Goal: Task Accomplishment & Management: Manage account settings

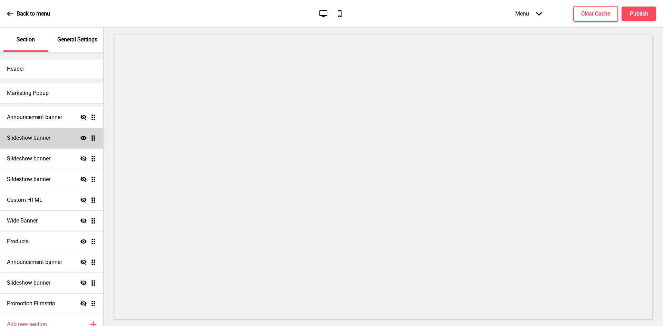
click at [67, 138] on div "Slideshow banner Show Drag" at bounding box center [51, 138] width 103 height 21
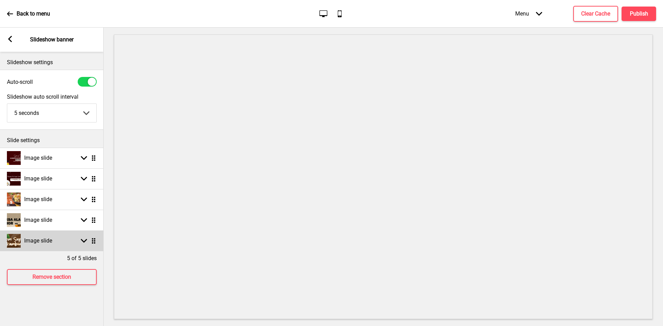
click at [41, 240] on h4 "Image slide" at bounding box center [38, 241] width 28 height 8
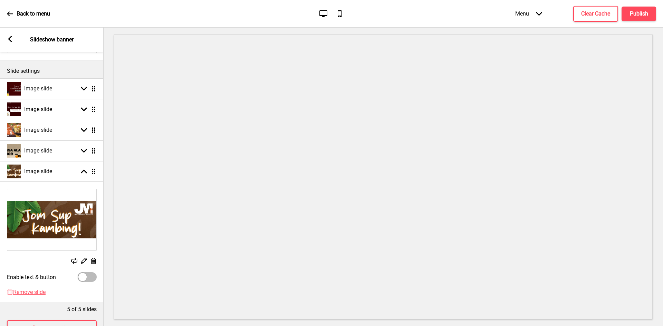
scroll to position [98, 0]
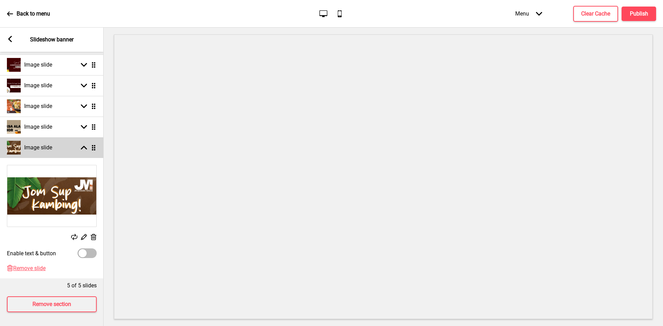
click at [70, 137] on div "Image slide Arrow up Drag" at bounding box center [52, 147] width 104 height 21
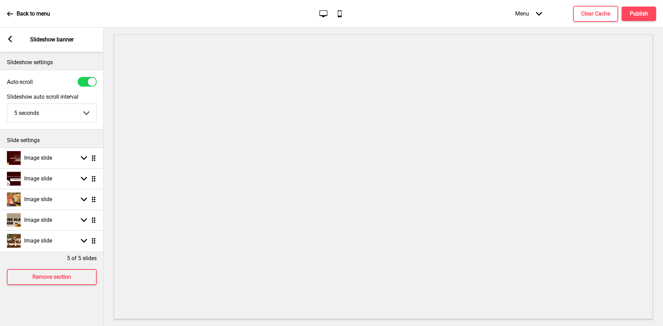
scroll to position [0, 0]
click at [63, 169] on div "Image slide Arrow down Drag" at bounding box center [52, 179] width 104 height 21
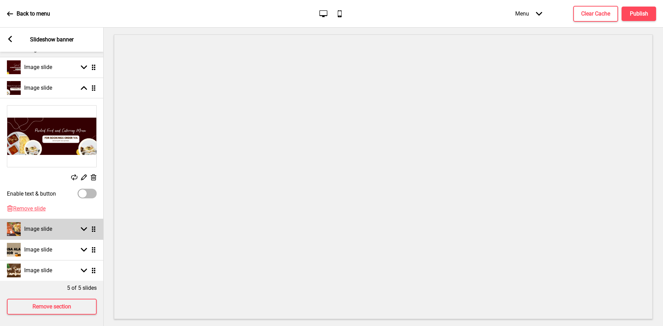
scroll to position [98, 0]
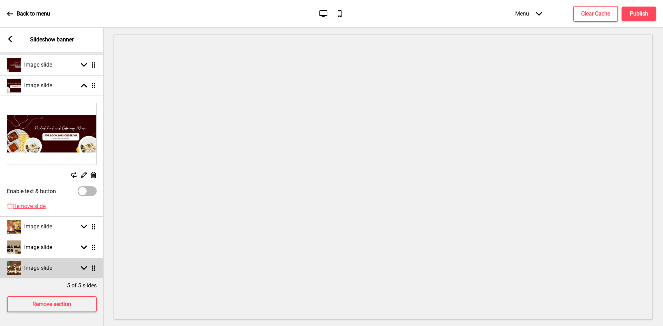
click at [66, 268] on div "Image slide Arrow down Drag" at bounding box center [52, 268] width 104 height 21
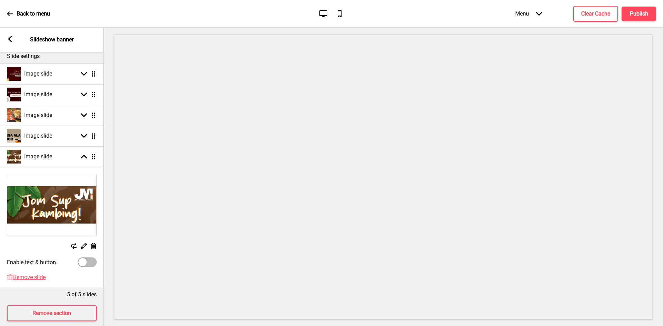
scroll to position [64, 0]
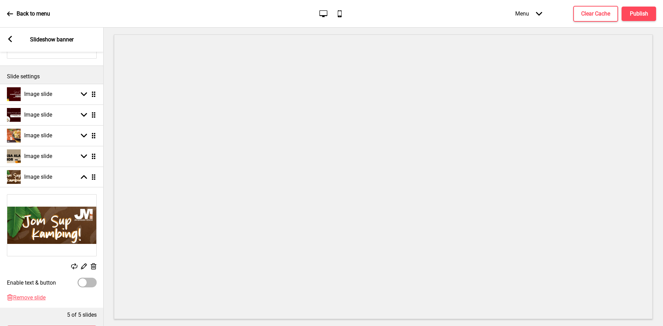
click at [545, 18] on div "Menu Arrow down" at bounding box center [528, 13] width 41 height 20
click at [636, 15] on h4 "Publish" at bounding box center [639, 14] width 18 height 8
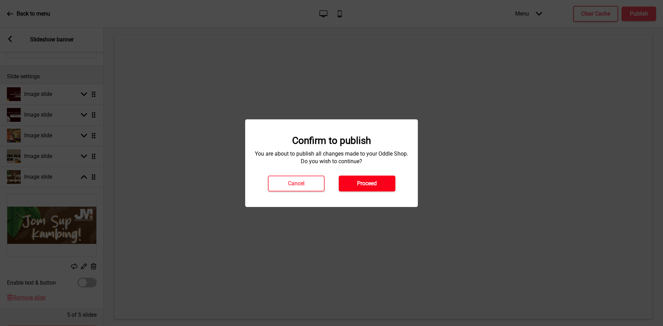
click at [354, 180] on button "Proceed" at bounding box center [367, 184] width 57 height 16
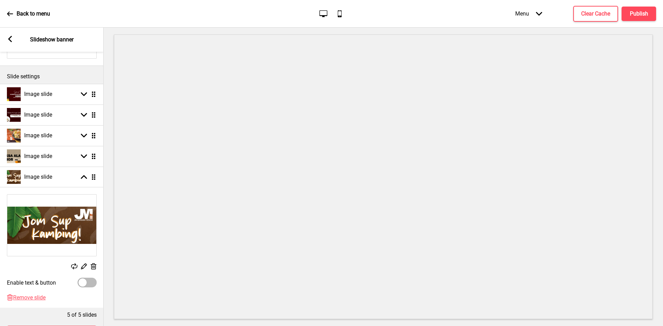
click at [40, 219] on img at bounding box center [51, 225] width 89 height 61
click at [86, 264] on icon at bounding box center [84, 267] width 6 height 6
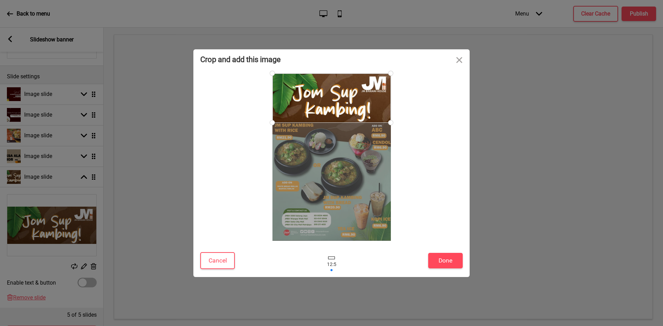
click at [350, 106] on div at bounding box center [332, 98] width 118 height 49
click at [450, 259] on button "Done" at bounding box center [445, 261] width 35 height 16
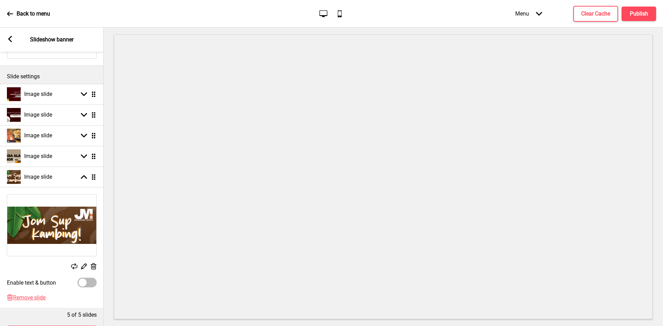
click at [324, 11] on icon "Desktop" at bounding box center [323, 13] width 9 height 9
click at [344, 17] on div "Desktop Mobile" at bounding box center [331, 13] width 32 height 9
click at [342, 14] on icon "Mobile" at bounding box center [339, 13] width 9 height 9
click at [328, 13] on icon "Desktop" at bounding box center [323, 13] width 9 height 9
click at [629, 17] on button "Publish" at bounding box center [639, 14] width 35 height 15
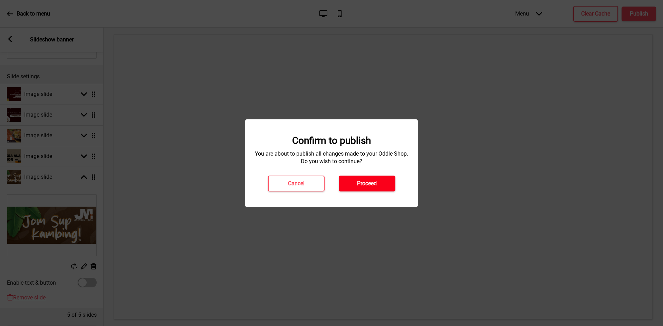
click at [365, 188] on button "Proceed" at bounding box center [367, 184] width 57 height 16
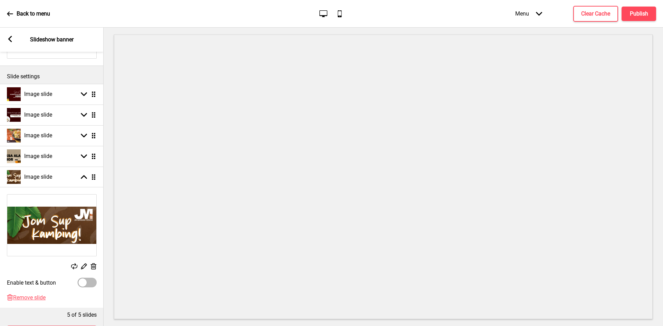
click at [92, 265] on icon at bounding box center [94, 267] width 6 height 6
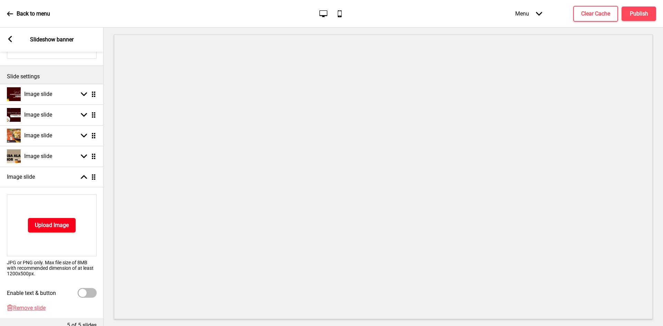
click at [44, 226] on h4 "Upload Image" at bounding box center [52, 226] width 34 height 8
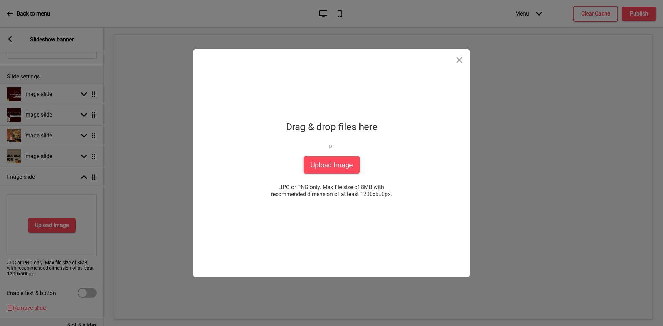
click at [324, 153] on div "Drag & drop files here or Upload files from your computer" at bounding box center [332, 137] width 92 height 38
click at [323, 161] on button "Upload Image" at bounding box center [332, 164] width 56 height 17
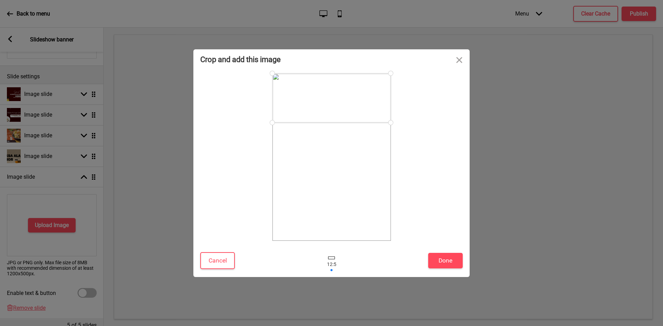
drag, startPoint x: 334, startPoint y: 162, endPoint x: 345, endPoint y: 75, distance: 87.8
click at [345, 75] on div at bounding box center [332, 98] width 118 height 49
click at [453, 253] on button "Done" at bounding box center [445, 261] width 35 height 16
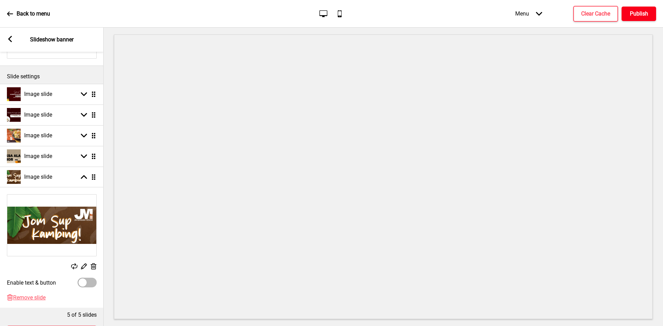
click at [633, 16] on h4 "Publish" at bounding box center [639, 14] width 18 height 8
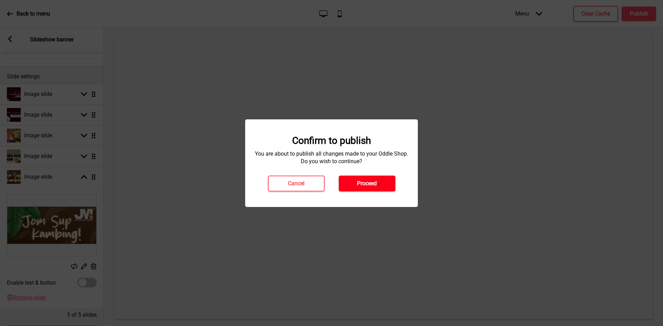
click at [385, 179] on button "Proceed" at bounding box center [367, 184] width 57 height 16
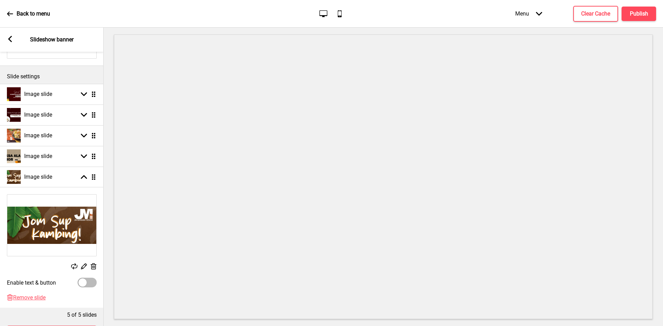
click at [13, 44] on div "Arrow left Slideshow banner" at bounding box center [52, 40] width 104 height 24
click at [14, 40] on div "Arrow left Slideshow banner" at bounding box center [52, 40] width 104 height 24
click at [11, 38] on rect at bounding box center [10, 39] width 6 height 6
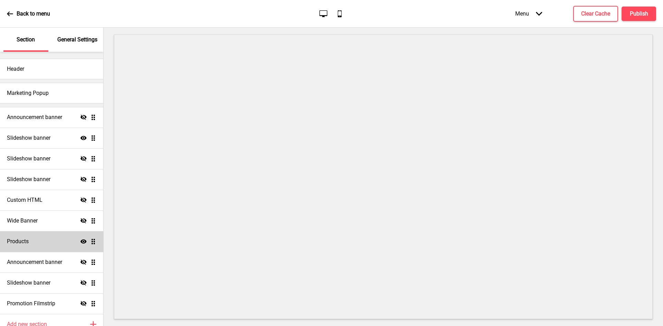
click at [52, 238] on div "Products Show Drag" at bounding box center [51, 241] width 103 height 21
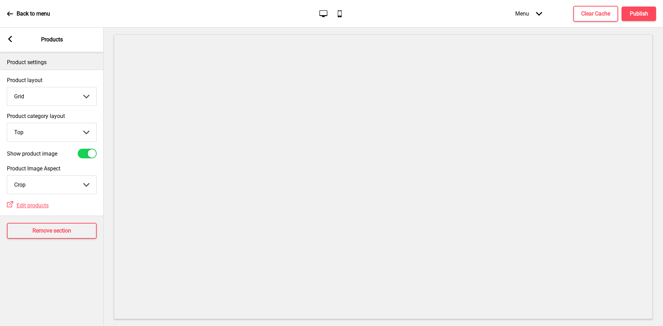
click at [15, 38] on div "Arrow left Products" at bounding box center [52, 40] width 104 height 24
click at [7, 38] on rect at bounding box center [10, 39] width 6 height 6
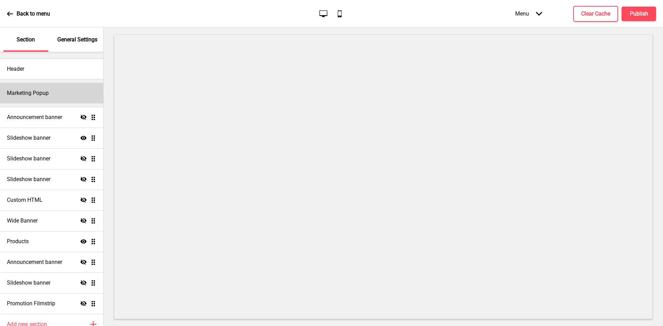
click at [40, 89] on h4 "Marketing Popup" at bounding box center [28, 93] width 42 height 8
select select "daily"
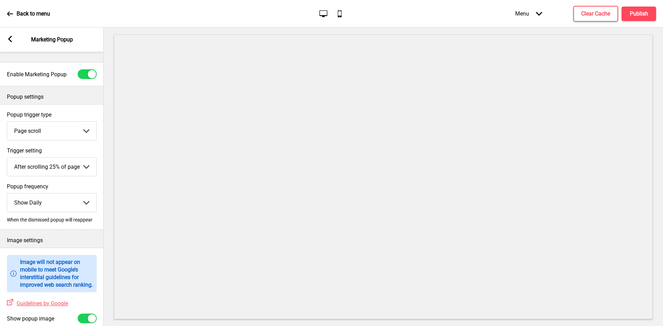
drag, startPoint x: 11, startPoint y: 35, endPoint x: 10, endPoint y: 40, distance: 5.7
click at [10, 38] on div "Arrow left Marketing Popup" at bounding box center [52, 40] width 104 height 24
click at [10, 40] on icon at bounding box center [10, 39] width 4 height 6
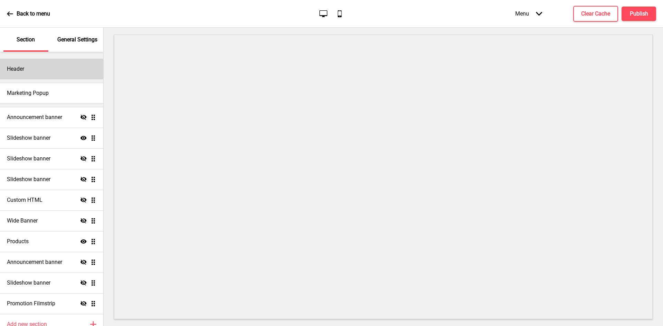
click at [37, 74] on div "Header" at bounding box center [51, 69] width 103 height 21
select select "Libre [PERSON_NAME]"
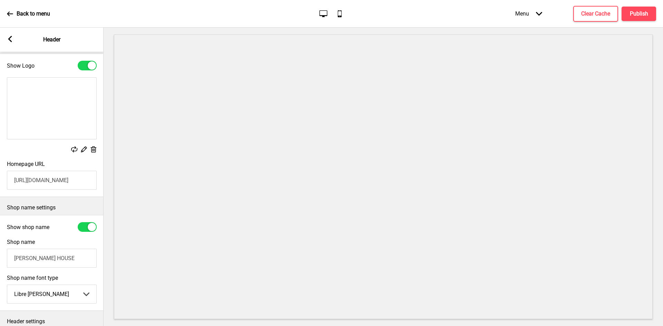
scroll to position [0, 0]
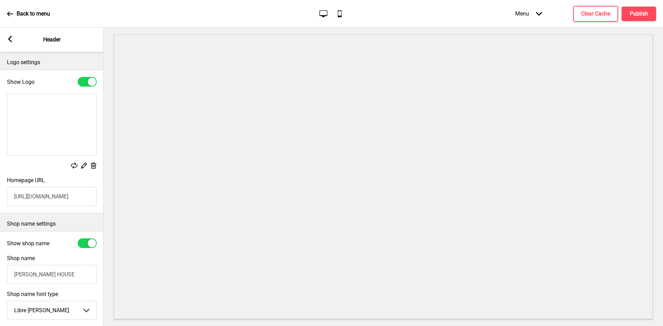
click at [4, 37] on div "Arrow left Header" at bounding box center [52, 40] width 104 height 24
click at [8, 38] on rect at bounding box center [10, 39] width 6 height 6
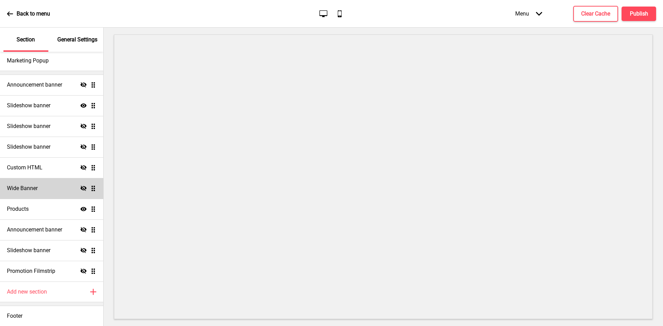
scroll to position [33, 0]
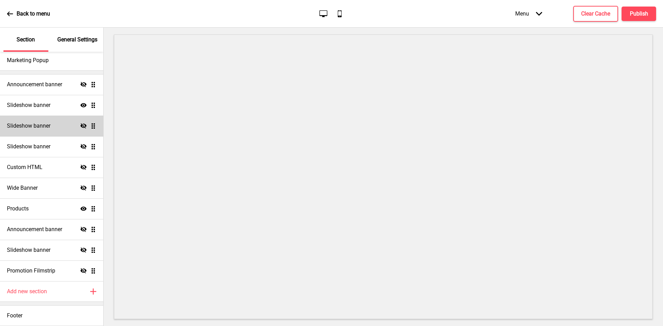
click at [55, 123] on div "Slideshow banner Hide Drag" at bounding box center [51, 126] width 103 height 21
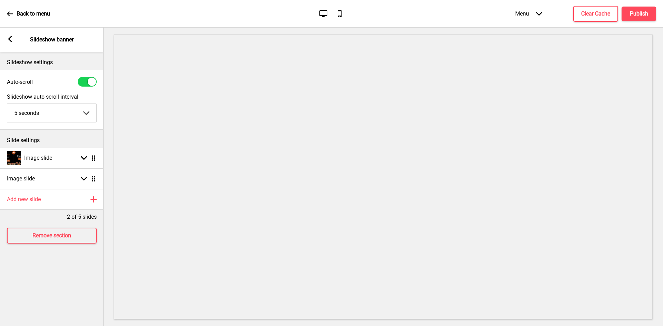
click at [11, 38] on rect at bounding box center [10, 39] width 6 height 6
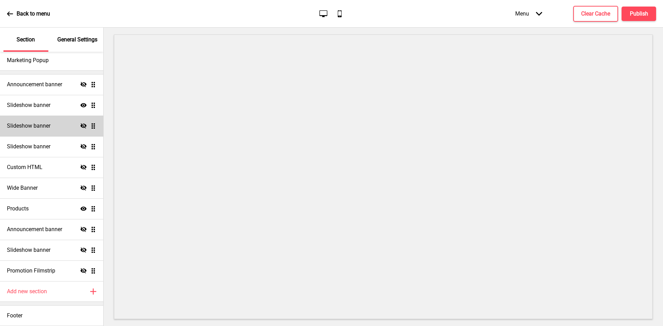
click at [33, 124] on h4 "Slideshow banner" at bounding box center [29, 126] width 44 height 8
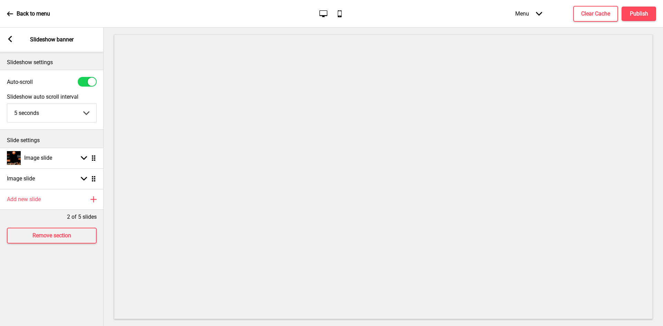
click at [11, 43] on div "Arrow left" at bounding box center [10, 40] width 6 height 8
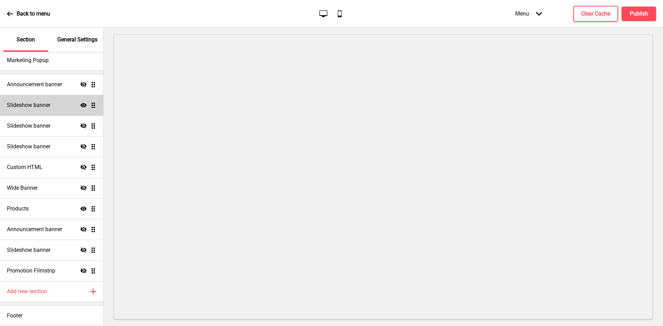
click at [52, 111] on div "Slideshow banner Show Drag" at bounding box center [51, 105] width 103 height 21
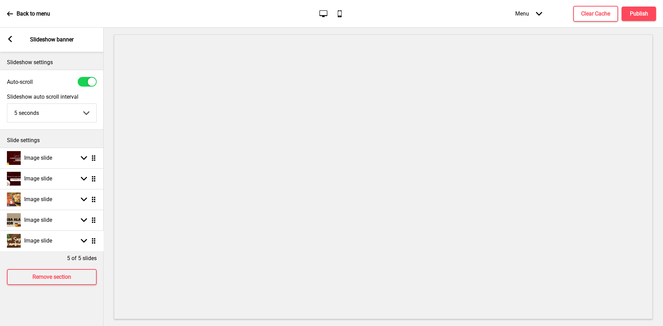
click at [92, 241] on ul "Image slide Arrow down Drag Image slide Arrow down Drag Image slide Arrow down …" at bounding box center [52, 200] width 104 height 104
click at [85, 240] on rect at bounding box center [84, 241] width 6 height 6
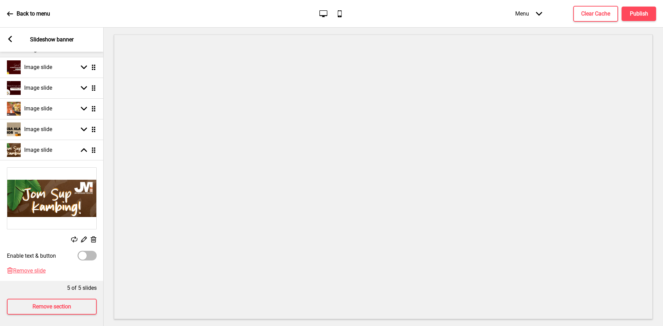
scroll to position [98, 0]
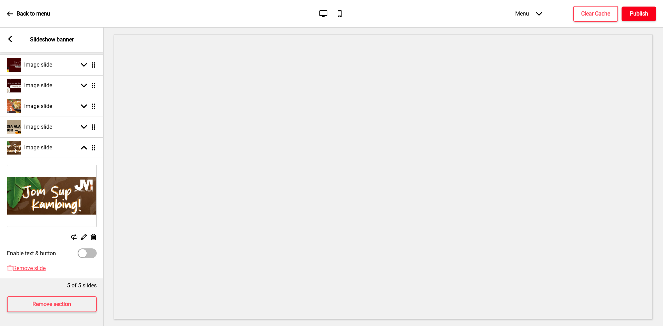
click at [639, 9] on button "Publish" at bounding box center [639, 14] width 35 height 15
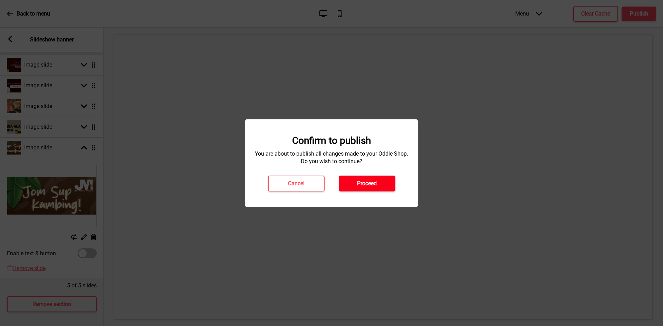
click at [375, 181] on h4 "Proceed" at bounding box center [367, 184] width 20 height 8
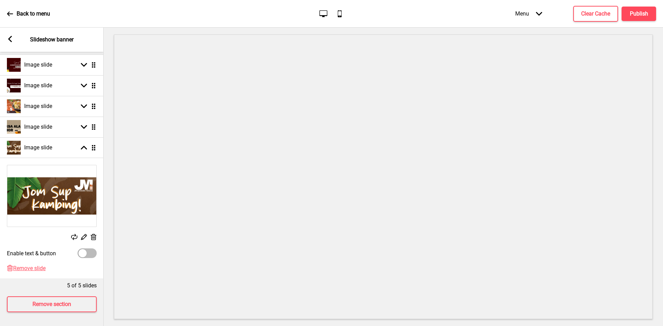
click at [520, 17] on div "Menu Arrow down" at bounding box center [528, 13] width 41 height 20
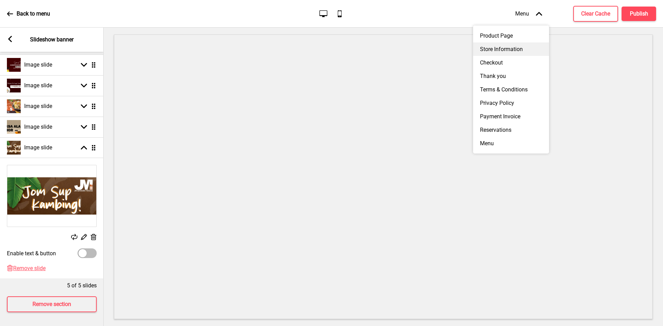
click at [502, 44] on div "Store Information" at bounding box center [511, 48] width 76 height 13
